Goal: Task Accomplishment & Management: Use online tool/utility

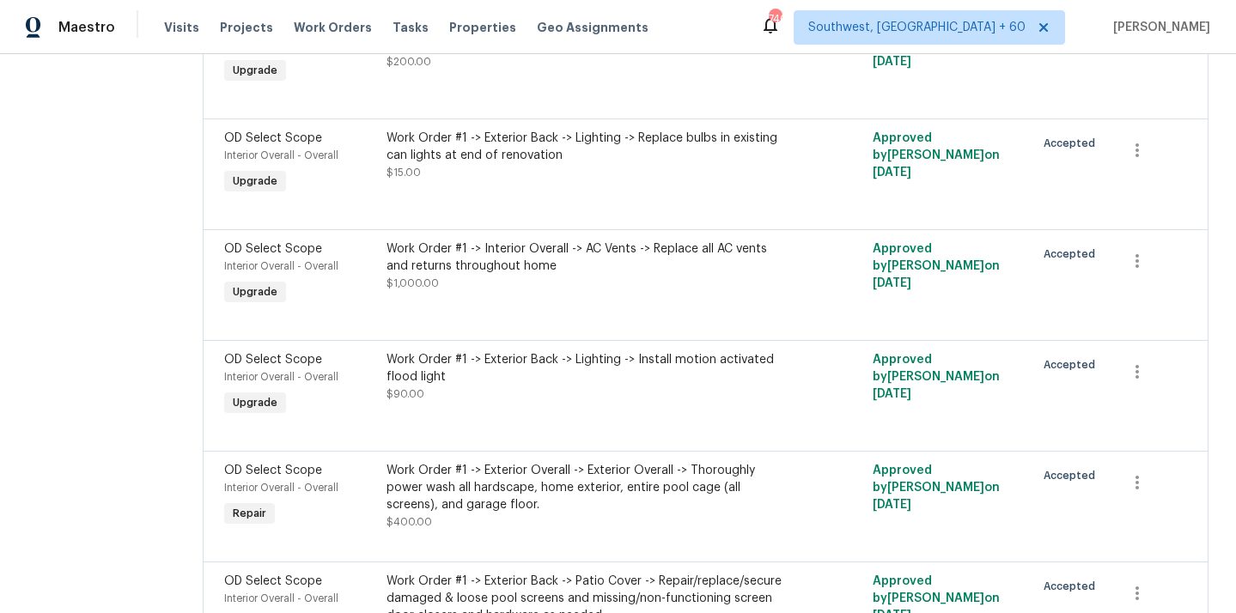
scroll to position [3173, 0]
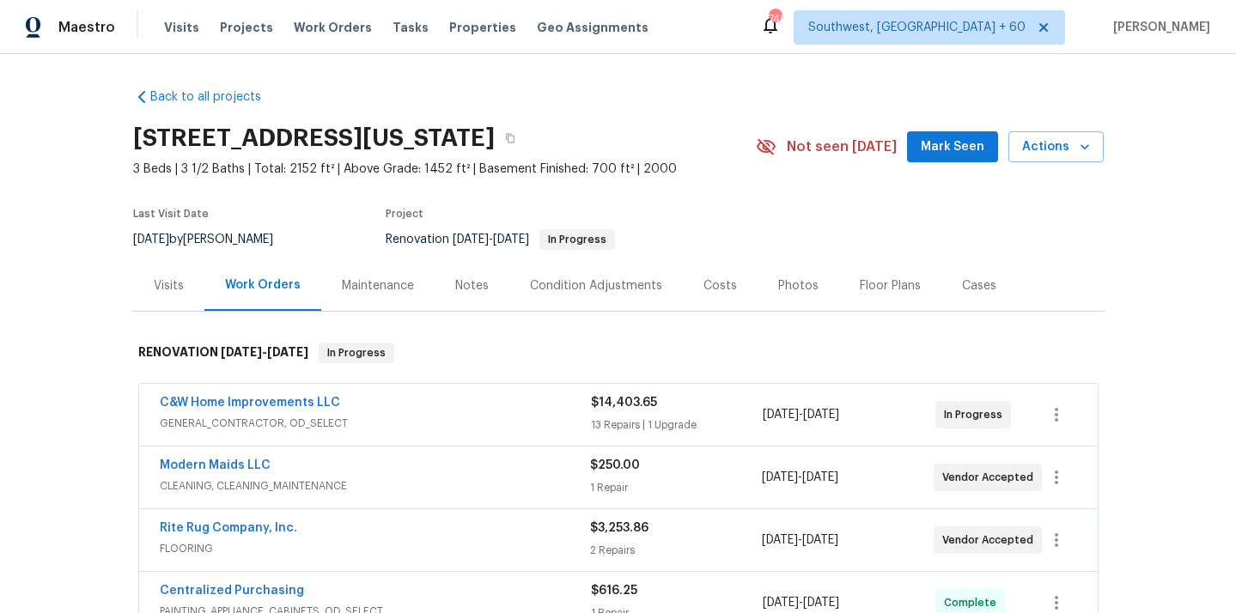
scroll to position [125, 0]
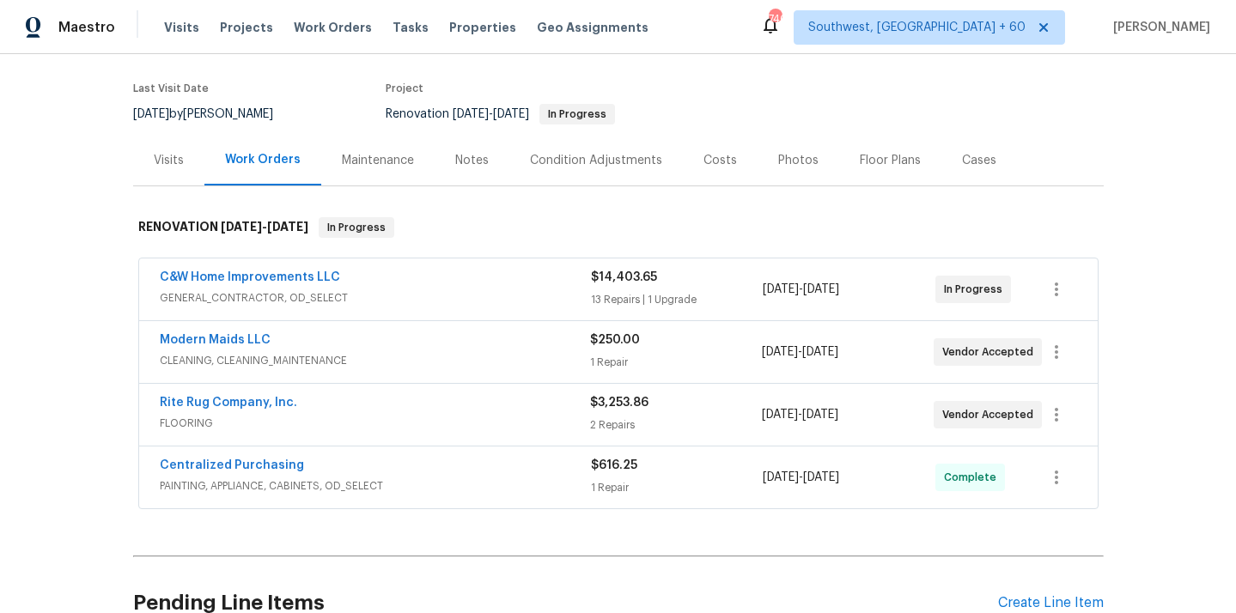
click at [273, 295] on span "GENERAL_CONTRACTOR, OD_SELECT" at bounding box center [375, 297] width 431 height 17
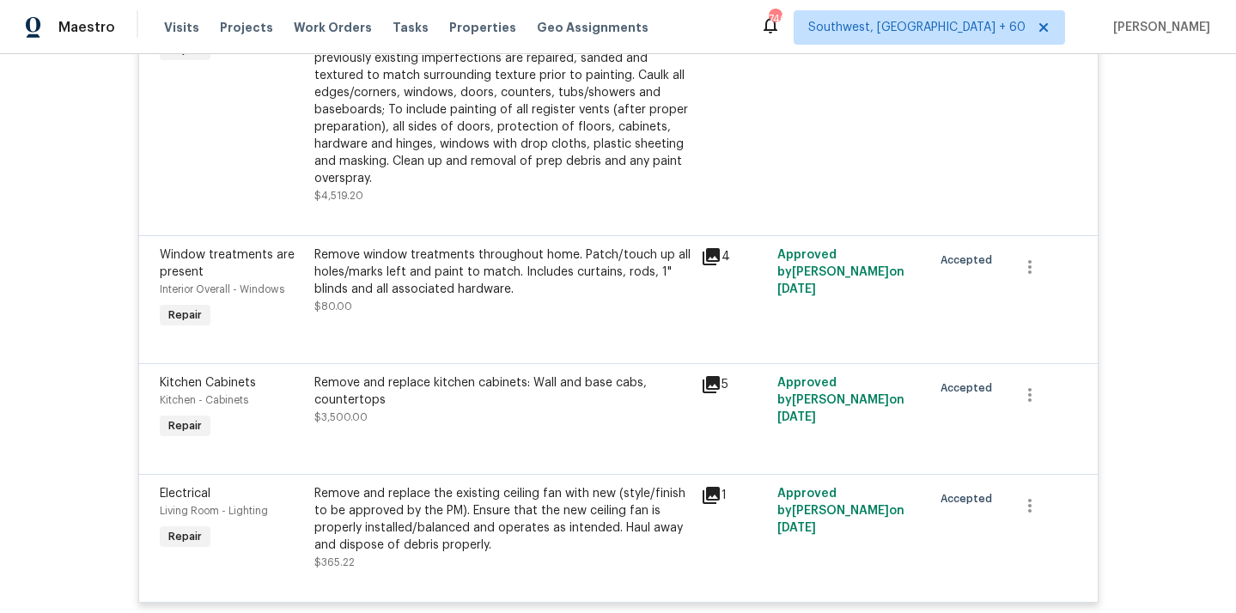
scroll to position [2245, 0]
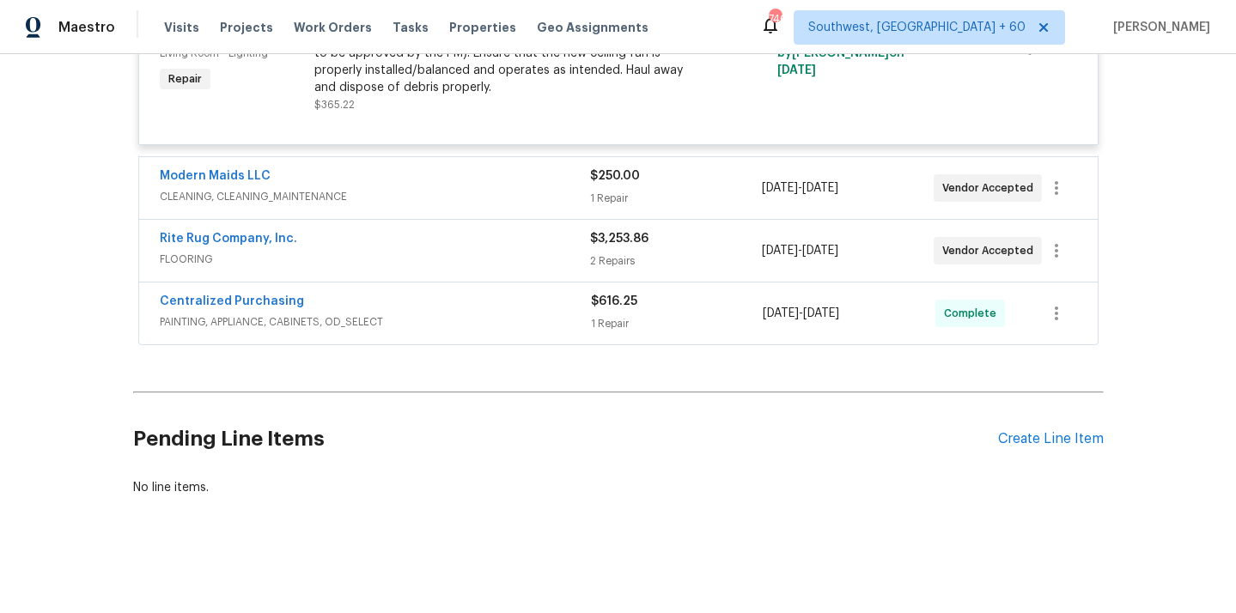
click at [241, 191] on span "CLEANING, CLEANING_MAINTENANCE" at bounding box center [375, 196] width 430 height 17
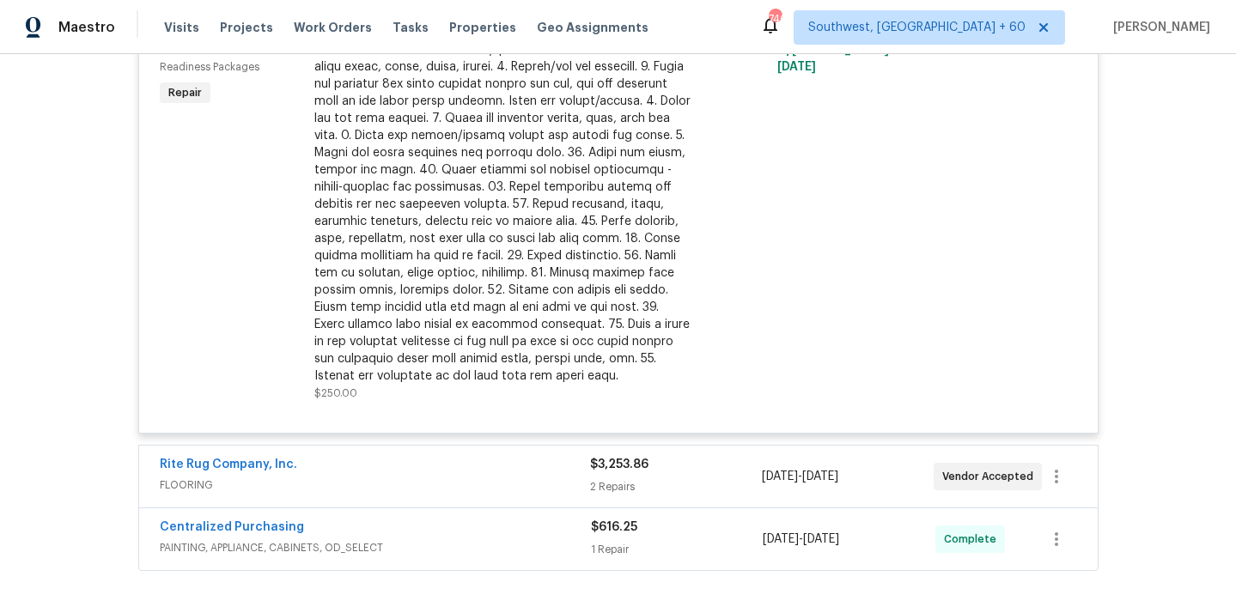
scroll to position [2710, 0]
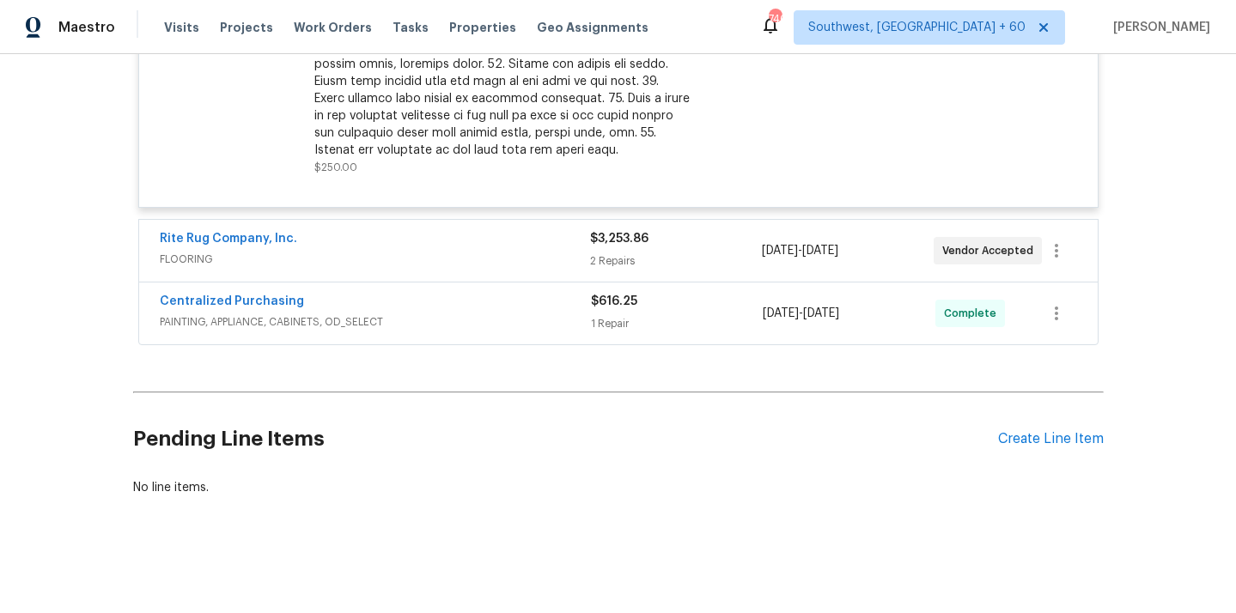
click at [204, 261] on span "FLOORING" at bounding box center [375, 259] width 430 height 17
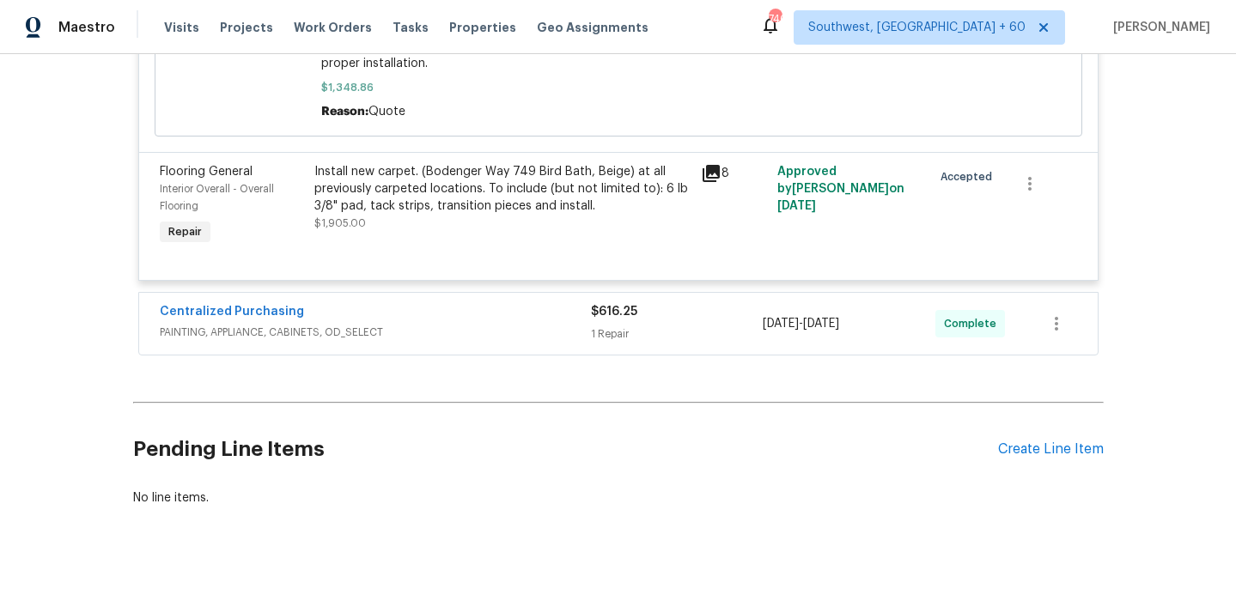
scroll to position [3133, 0]
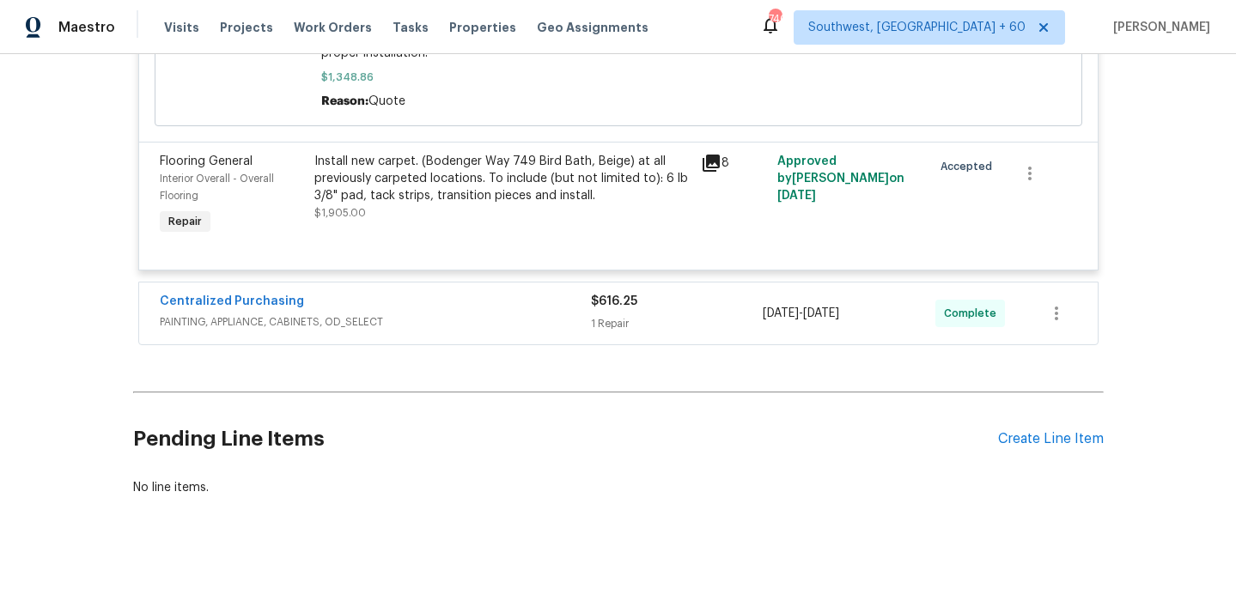
click at [307, 325] on span "PAINTING, APPLIANCE, CABINETS, OD_SELECT" at bounding box center [375, 321] width 431 height 17
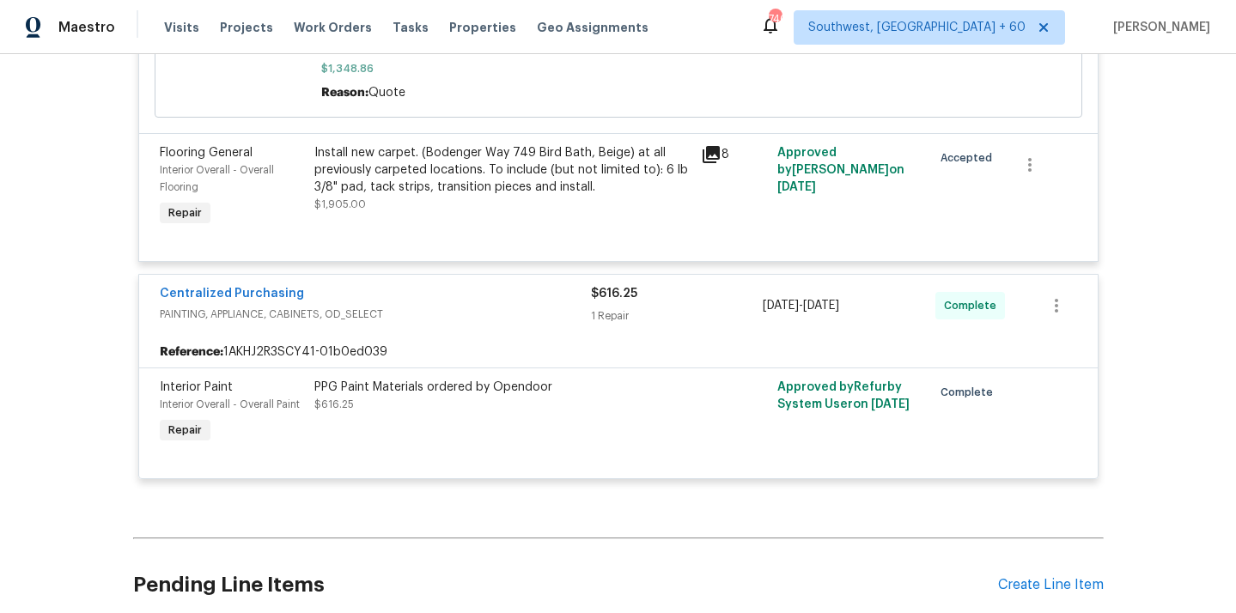
scroll to position [2440, 0]
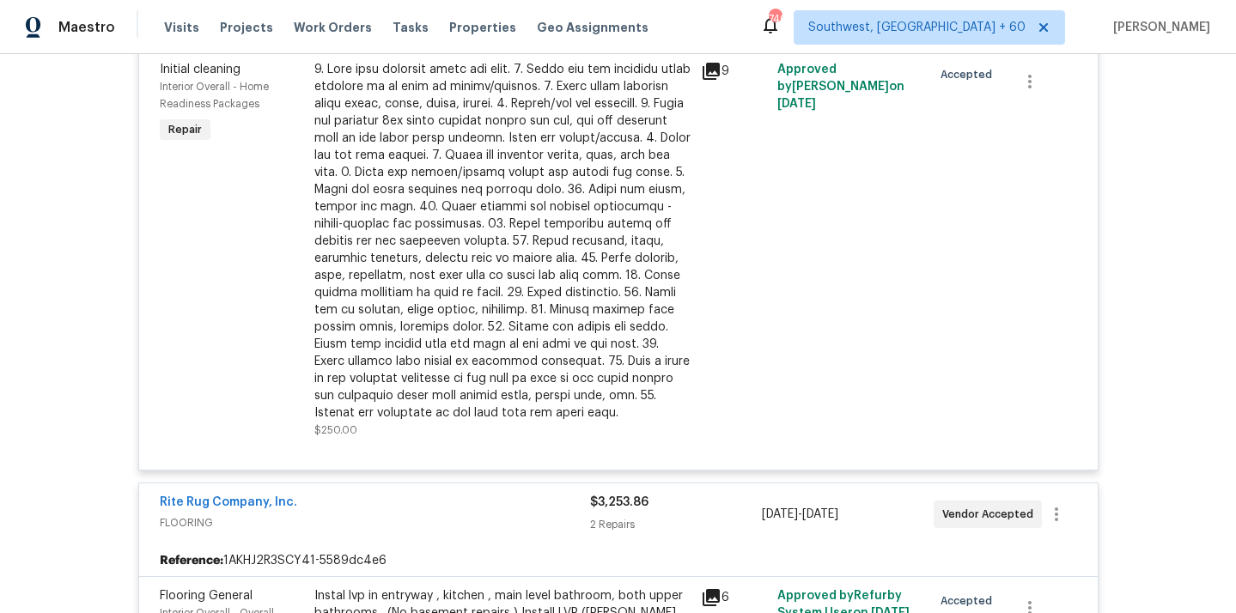
click at [357, 284] on div at bounding box center [502, 241] width 376 height 361
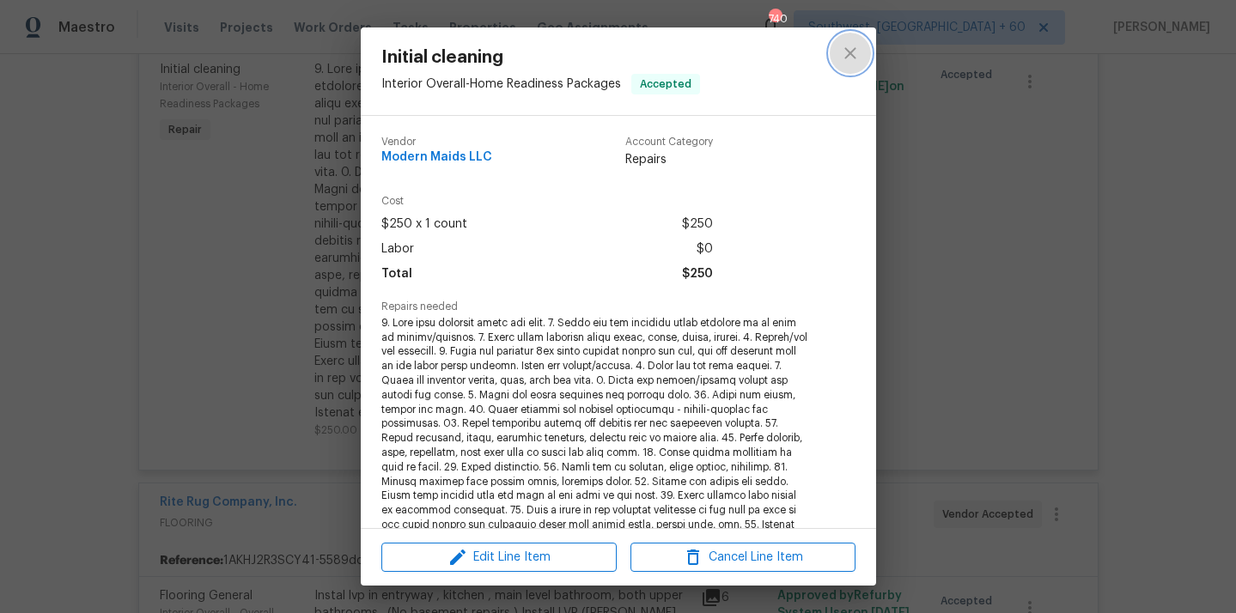
click at [854, 52] on icon "close" at bounding box center [850, 53] width 21 height 21
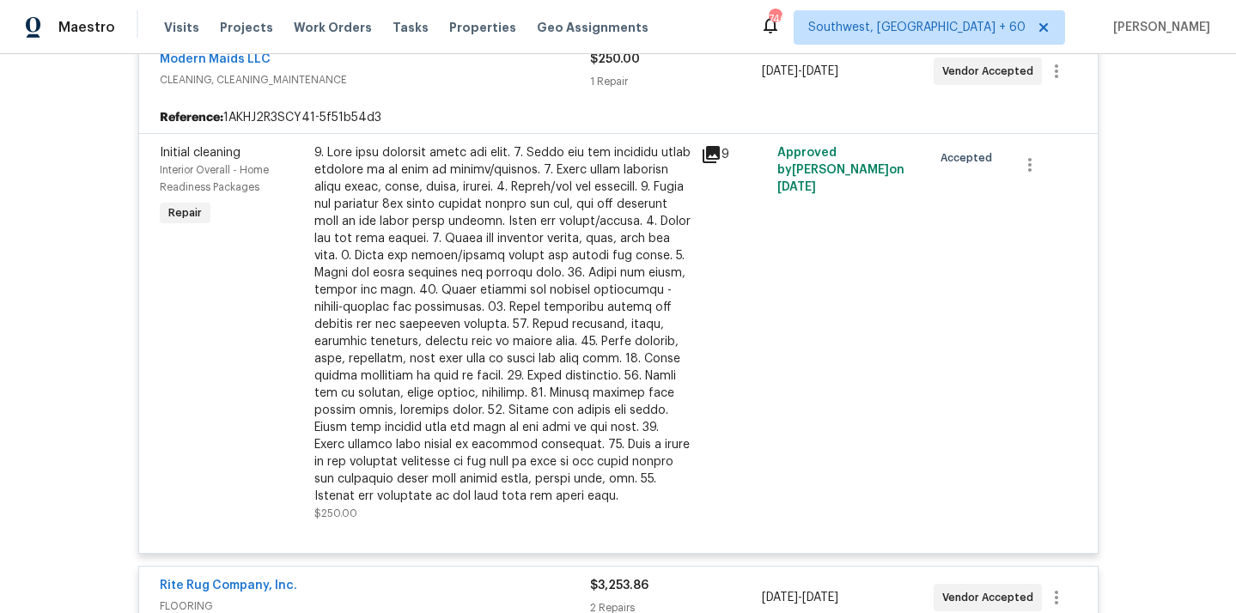
scroll to position [2262, 0]
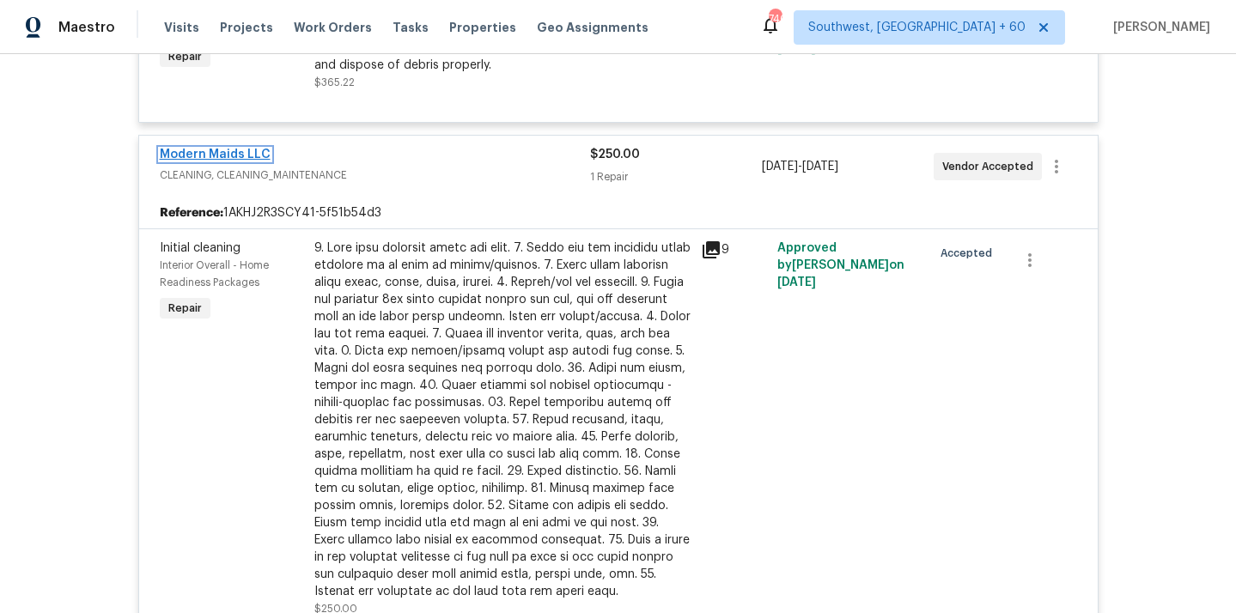
click at [242, 161] on link "Modern Maids LLC" at bounding box center [215, 155] width 111 height 12
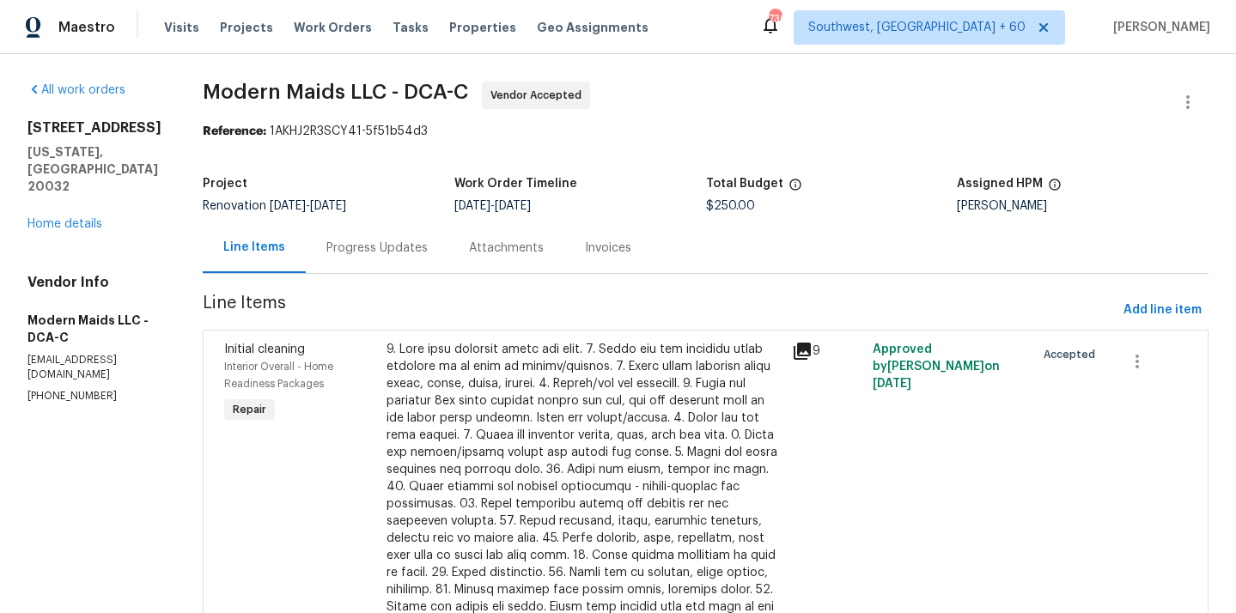
click at [323, 144] on section "Modern Maids LLC - DCA-C Vendor Accepted Reference: 1AKHJ2R3SCY41-5f51b54d3 Pro…" at bounding box center [705, 418] width 1005 height 672
